Goal: Task Accomplishment & Management: Manage account settings

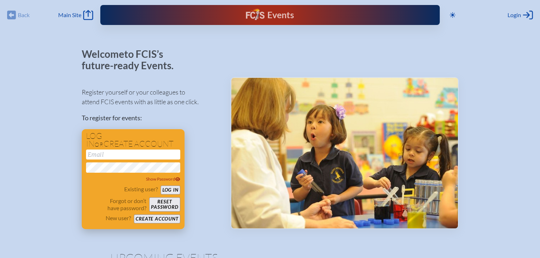
click at [102, 152] on input "email" at bounding box center [133, 155] width 94 height 10
type input "[EMAIL_ADDRESS][DOMAIN_NAME]"
click at [167, 190] on button "Log in" at bounding box center [171, 190] width 20 height 9
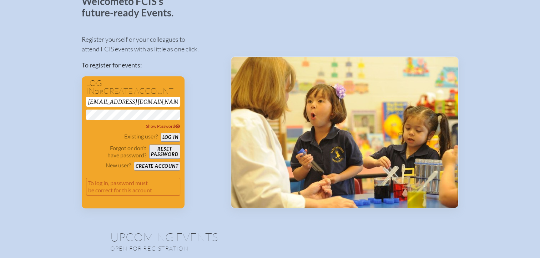
scroll to position [71, 0]
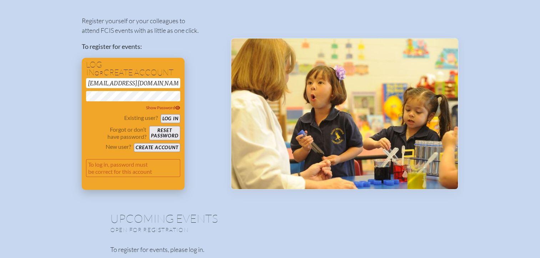
click at [163, 148] on button "Create account" at bounding box center [157, 147] width 46 height 9
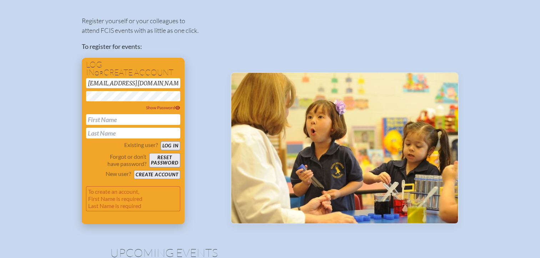
scroll to position [105, 0]
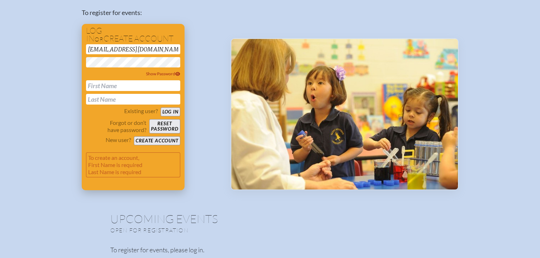
click at [112, 84] on input "text" at bounding box center [133, 85] width 94 height 11
type input "Rachael"
type input "[PERSON_NAME]"
click at [157, 142] on button "Create account" at bounding box center [157, 140] width 46 height 9
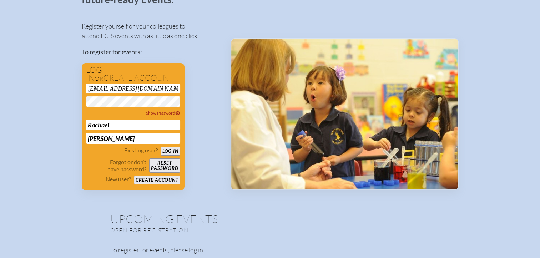
scroll to position [11, 0]
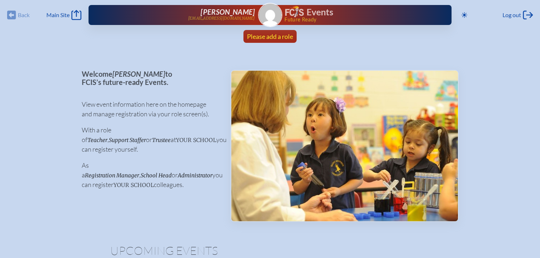
click at [266, 38] on span "Please add a role" at bounding box center [270, 36] width 46 height 8
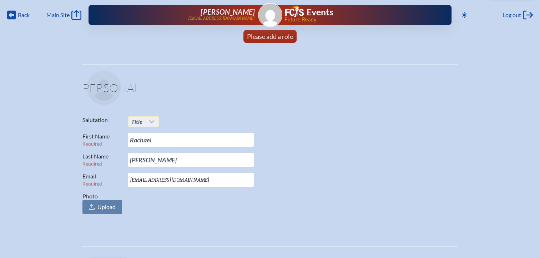
click at [151, 122] on icon at bounding box center [151, 121] width 5 height 3
click at [143, 143] on li "Mrs." at bounding box center [143, 145] width 30 height 10
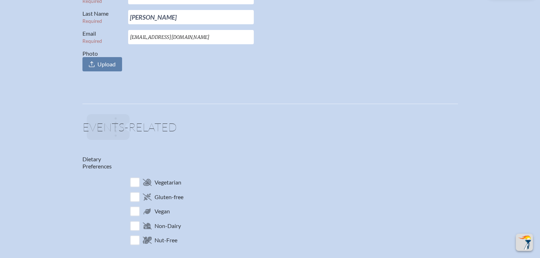
scroll to position [178, 0]
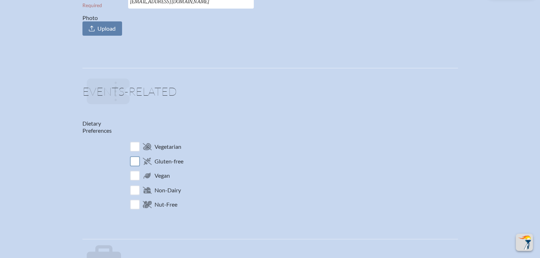
click at [137, 163] on input "checkbox" at bounding box center [134, 161] width 12 height 12
checkbox input "true"
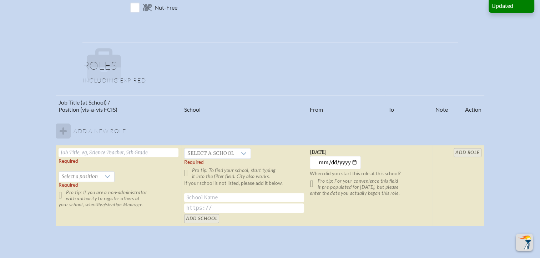
scroll to position [393, 0]
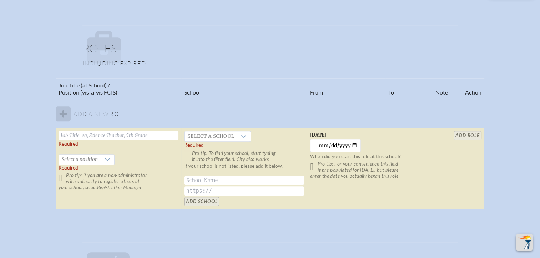
click at [96, 136] on input "text" at bounding box center [119, 135] width 120 height 9
type input "Principal"
click at [229, 133] on span "Select a school" at bounding box center [210, 136] width 52 height 10
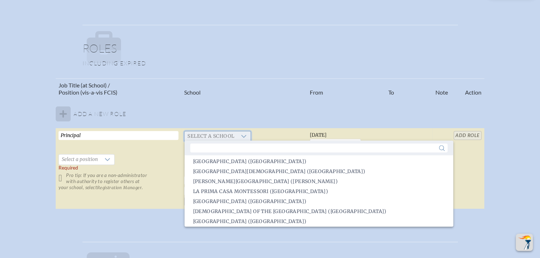
scroll to position [3, 0]
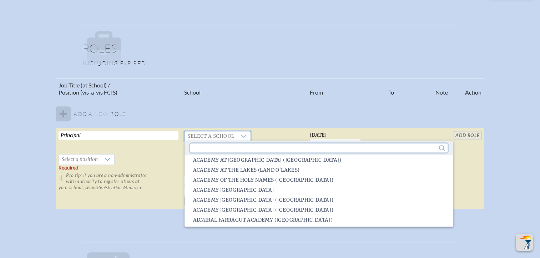
click at [233, 147] on input "text" at bounding box center [318, 147] width 257 height 9
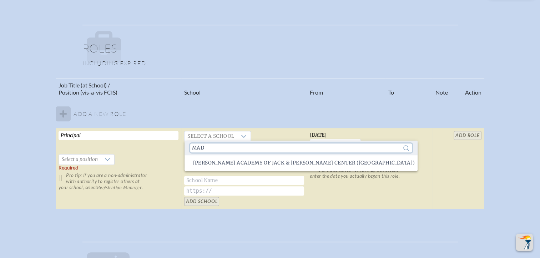
scroll to position [0, 0]
type input "mad"
click at [233, 161] on span "[PERSON_NAME] Academy of Jack & [PERSON_NAME] Center ([GEOGRAPHIC_DATA])" at bounding box center [304, 163] width 222 height 7
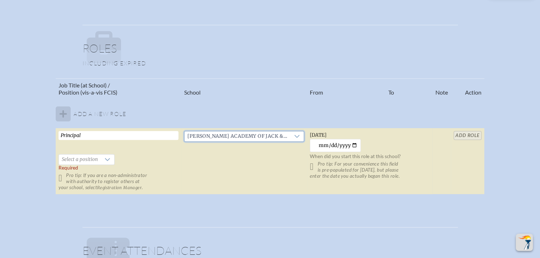
click at [474, 137] on table "Job Title (at School) / Position (vis-a-vis FCIS) School From To Note Action Ad…" at bounding box center [270, 136] width 428 height 117
click at [472, 133] on table "Job Title (at School) / Position (vis-a-vis FCIS) School From To Note Action Ad…" at bounding box center [270, 136] width 428 height 117
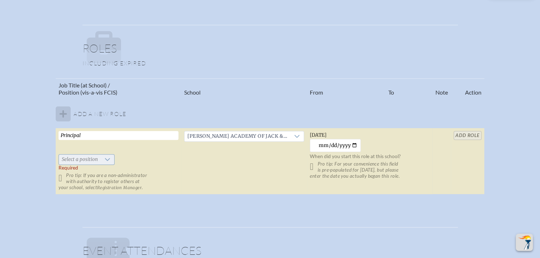
click at [101, 157] on div at bounding box center [108, 160] width 14 height 10
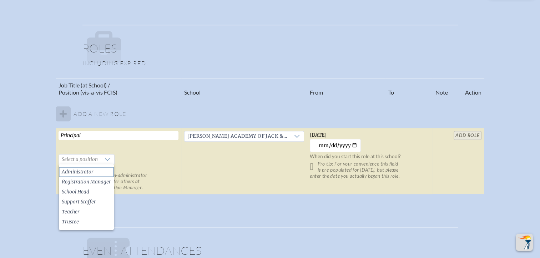
click at [95, 172] on li "Administrator" at bounding box center [86, 172] width 55 height 10
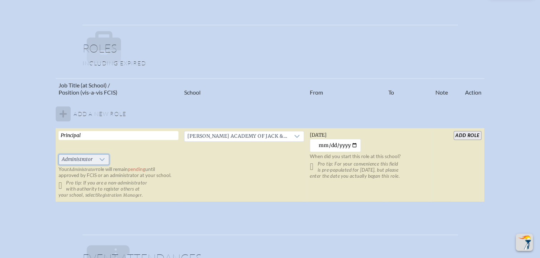
click at [106, 161] on div at bounding box center [102, 160] width 14 height 10
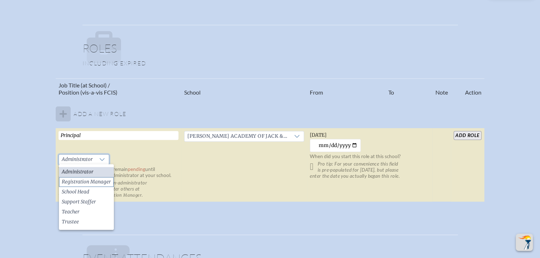
click at [93, 182] on span "Registration Manager" at bounding box center [86, 181] width 49 height 7
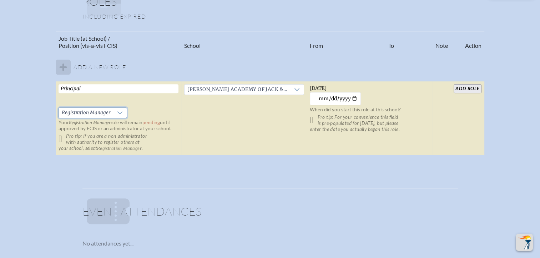
scroll to position [357, 0]
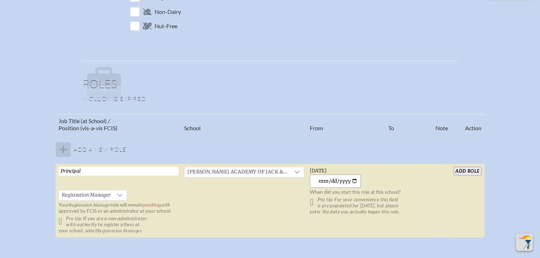
click at [357, 180] on input "[DATE]" at bounding box center [335, 181] width 51 height 13
click at [354, 179] on input "[DATE]" at bounding box center [335, 181] width 51 height 13
type input "[DATE]"
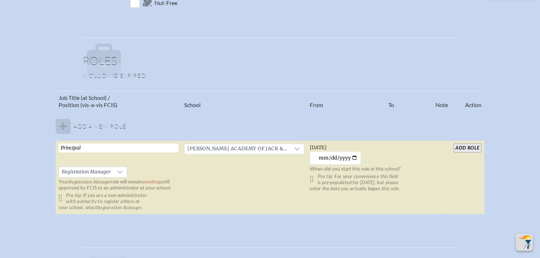
scroll to position [393, 0]
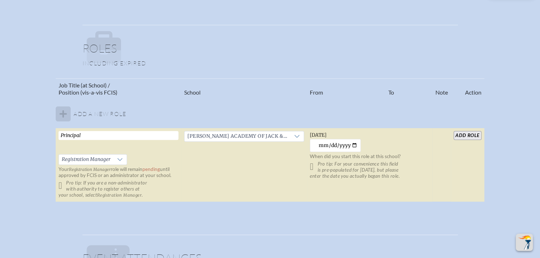
click at [462, 134] on input "add Role" at bounding box center [467, 135] width 27 height 9
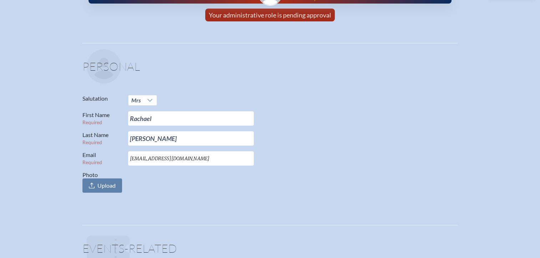
scroll to position [0, 0]
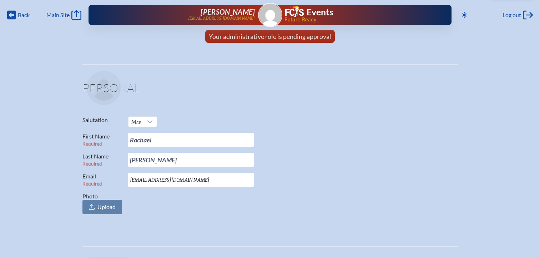
click at [271, 37] on span "Your administrative role is pending approval" at bounding box center [270, 36] width 122 height 8
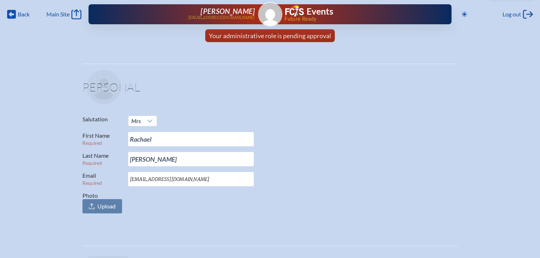
scroll to position [0, 5]
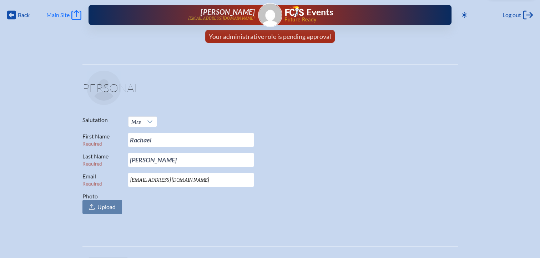
click at [54, 12] on span "Main Site" at bounding box center [57, 14] width 23 height 7
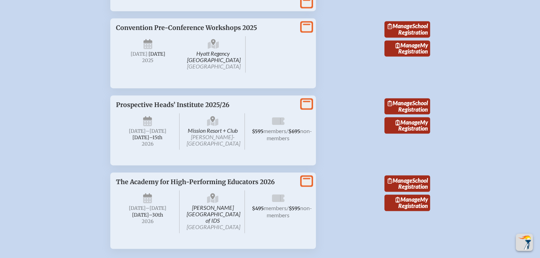
scroll to position [1106, 0]
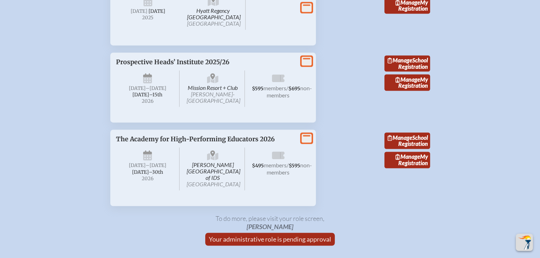
click at [158, 98] on span "[DATE]–⁠15th" at bounding box center [147, 95] width 30 height 6
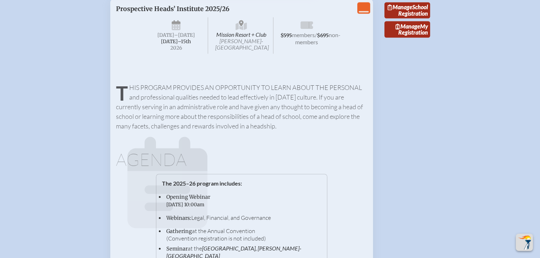
scroll to position [1178, 0]
